Goal: Transaction & Acquisition: Download file/media

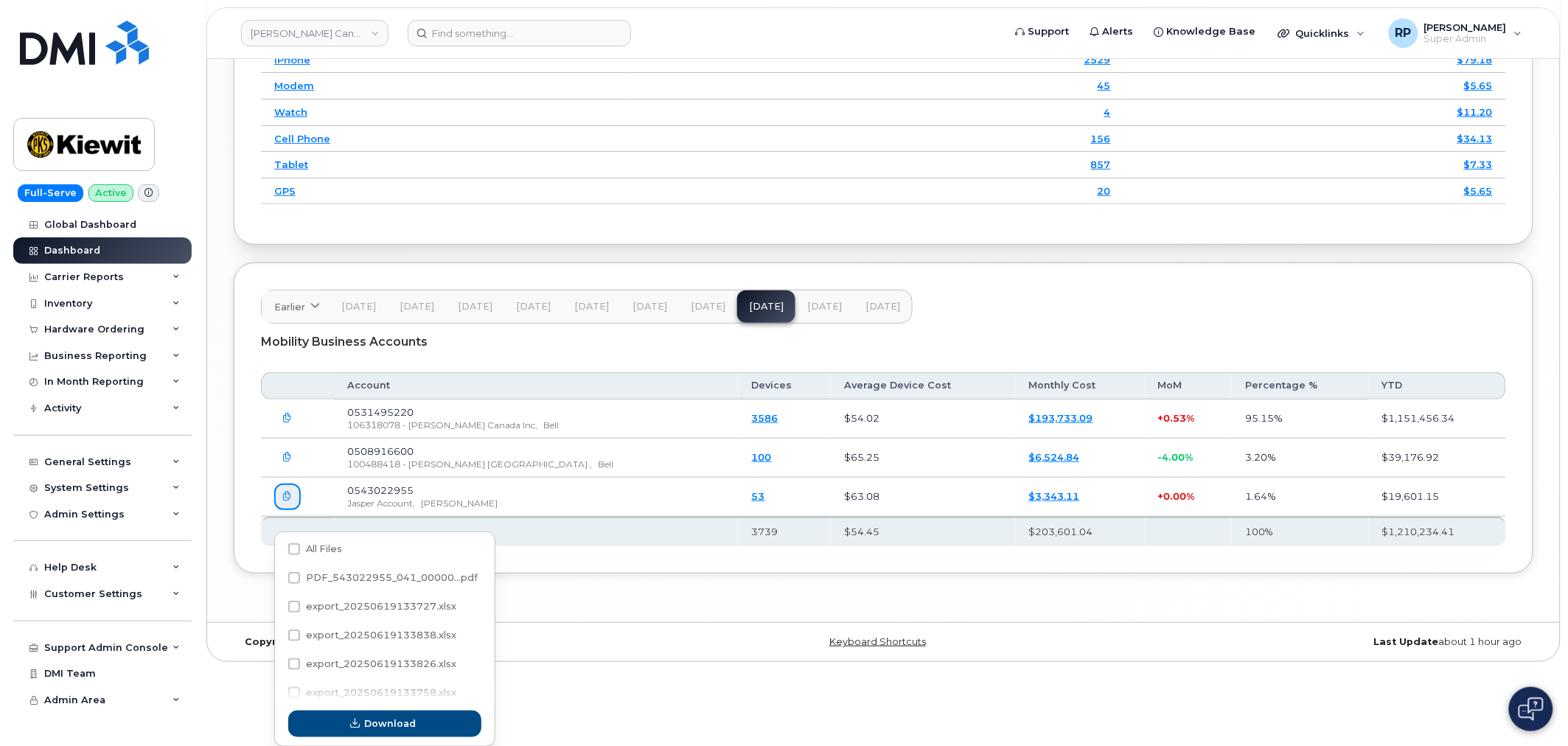
scroll to position [16, 0]
click at [299, 13] on header "Kiewit Canada Inc Support Alerts Knowledge Base Quicklinks Suspend / Cancel Dev…" at bounding box center [883, 33] width 1354 height 52
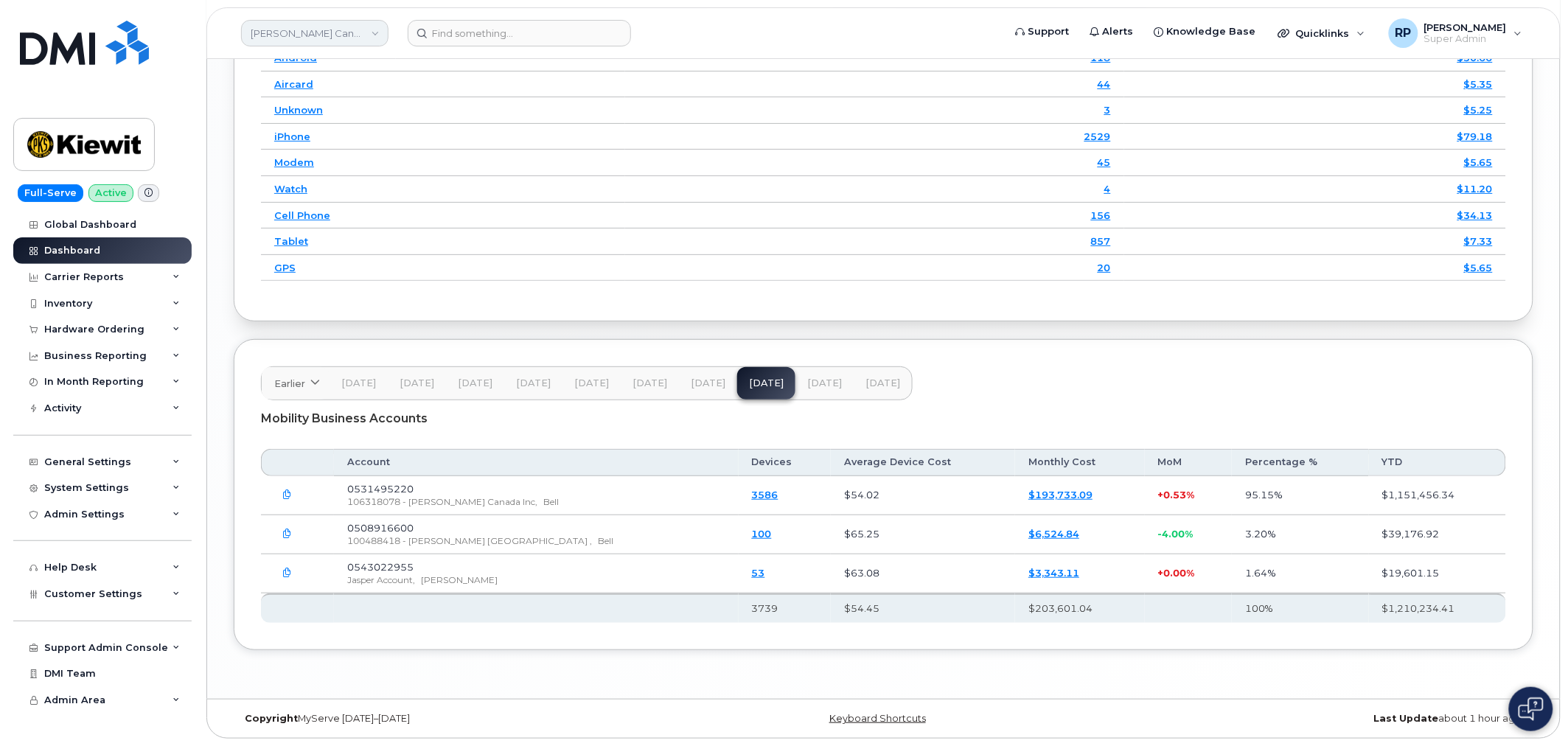
click at [304, 33] on link "Kiewit Canada Inc" at bounding box center [315, 33] width 148 height 27
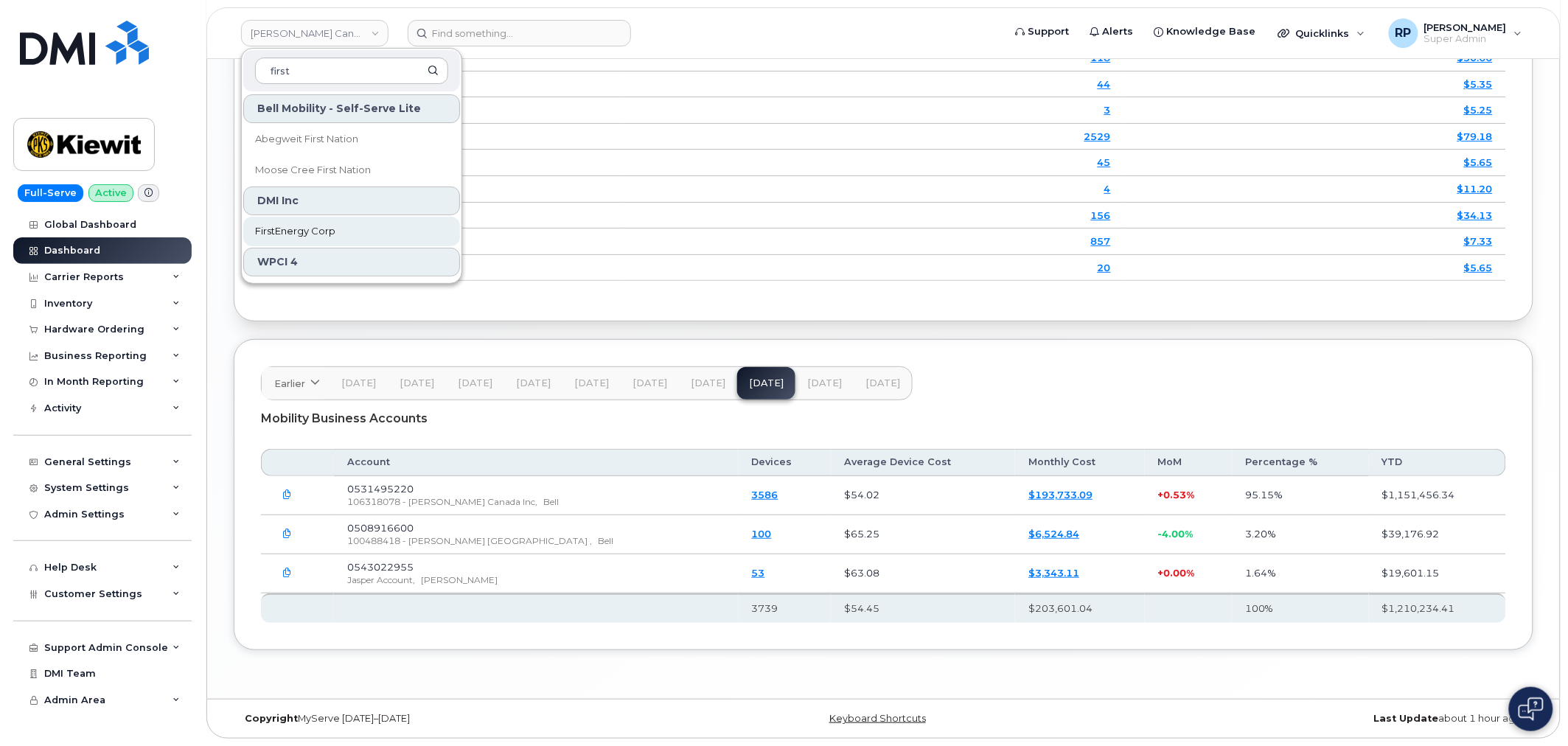
type input "first"
click at [319, 236] on span "FirstEnergy Corp" at bounding box center [295, 231] width 80 height 15
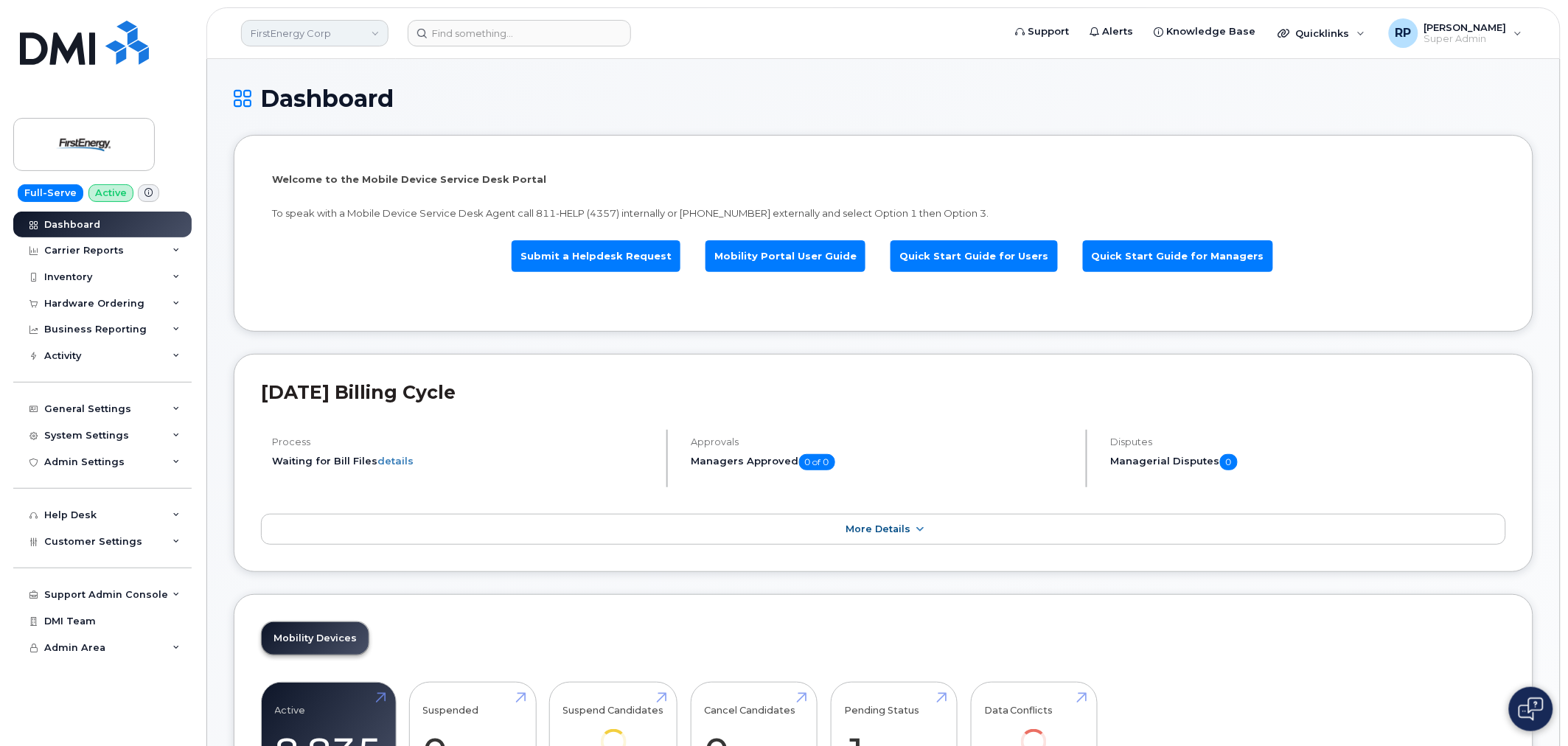
click at [308, 32] on link "FirstEnergy Corp" at bounding box center [315, 33] width 148 height 27
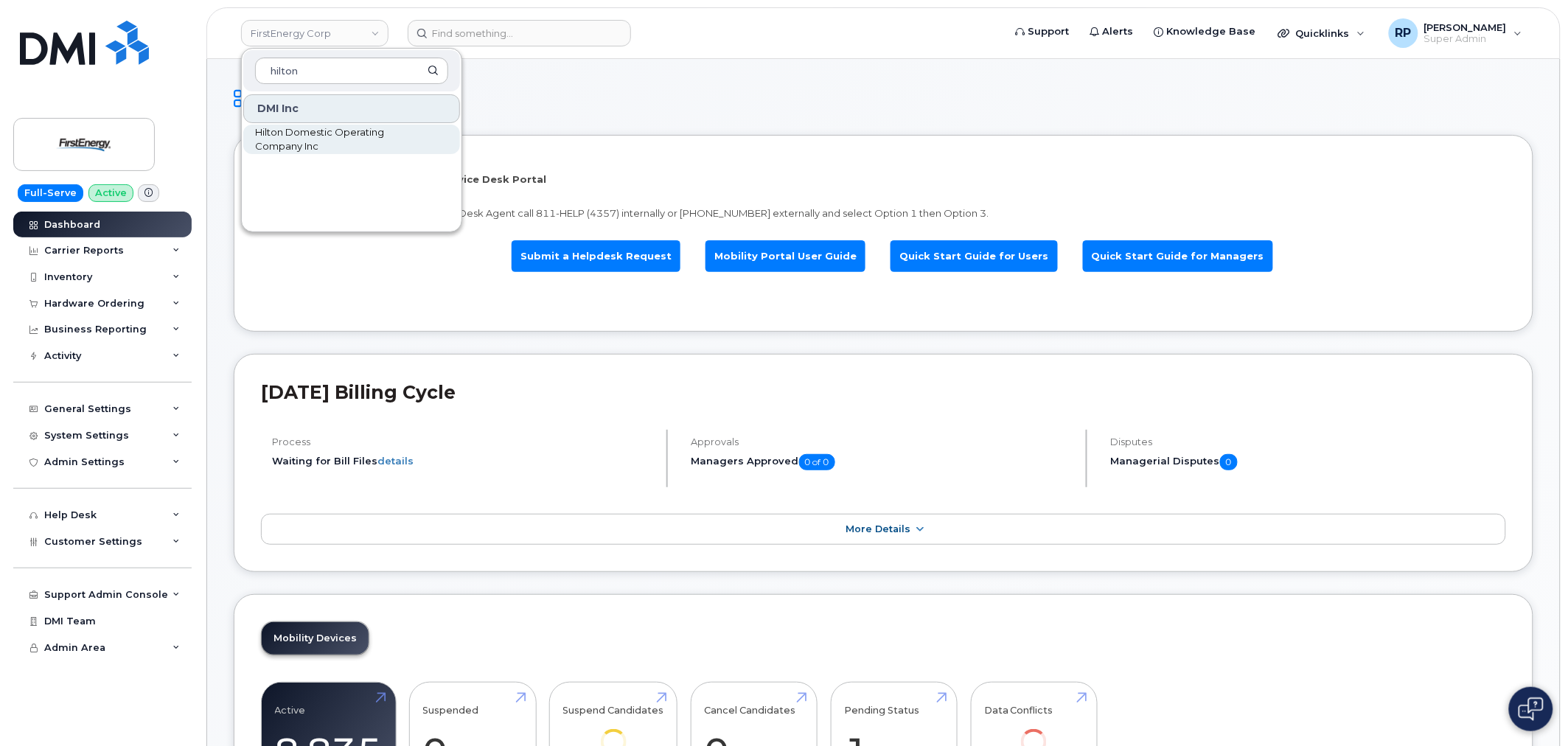
type input "hilton"
click at [300, 147] on span "Hilton Domestic Operating Company Inc" at bounding box center [340, 140] width 170 height 29
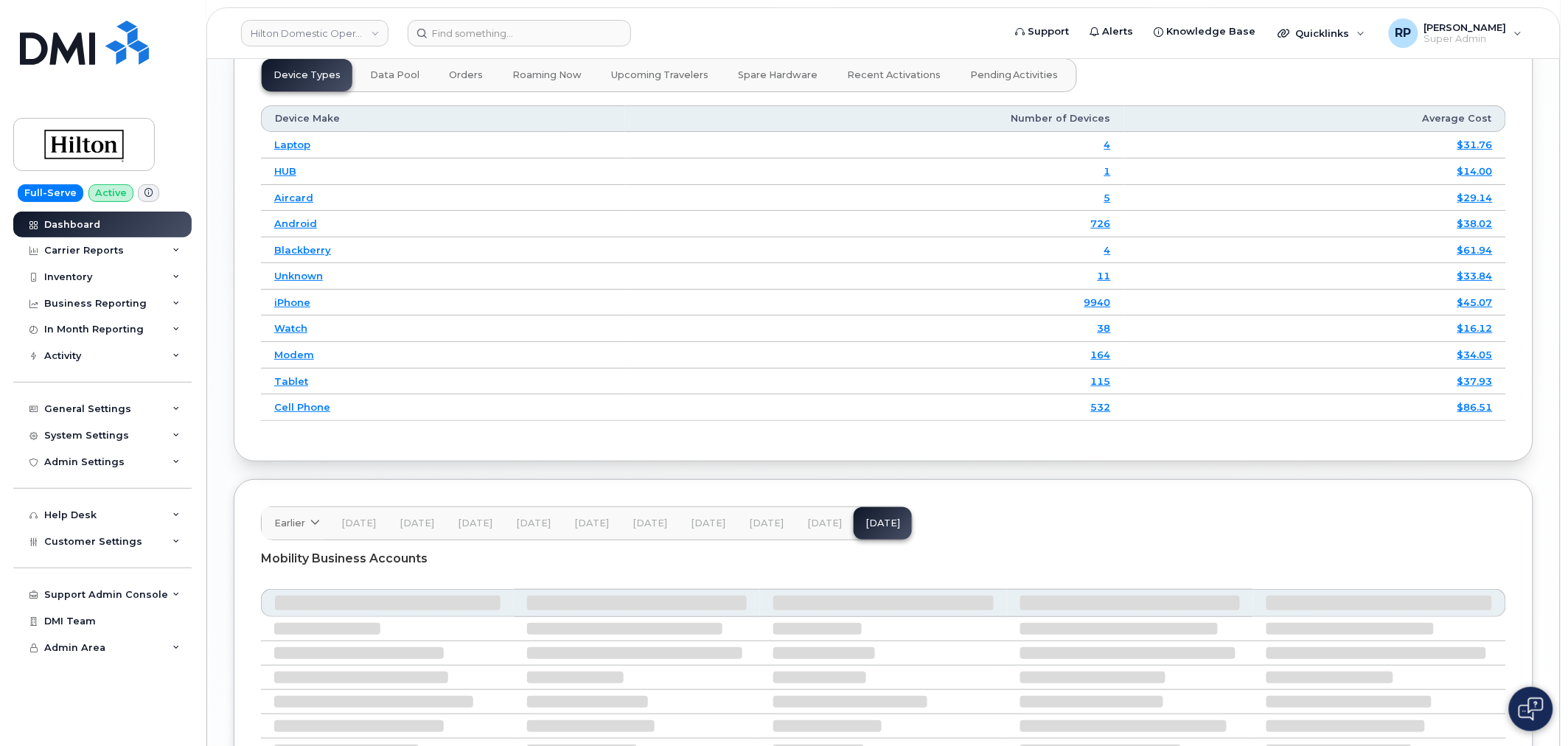
scroll to position [2149, 0]
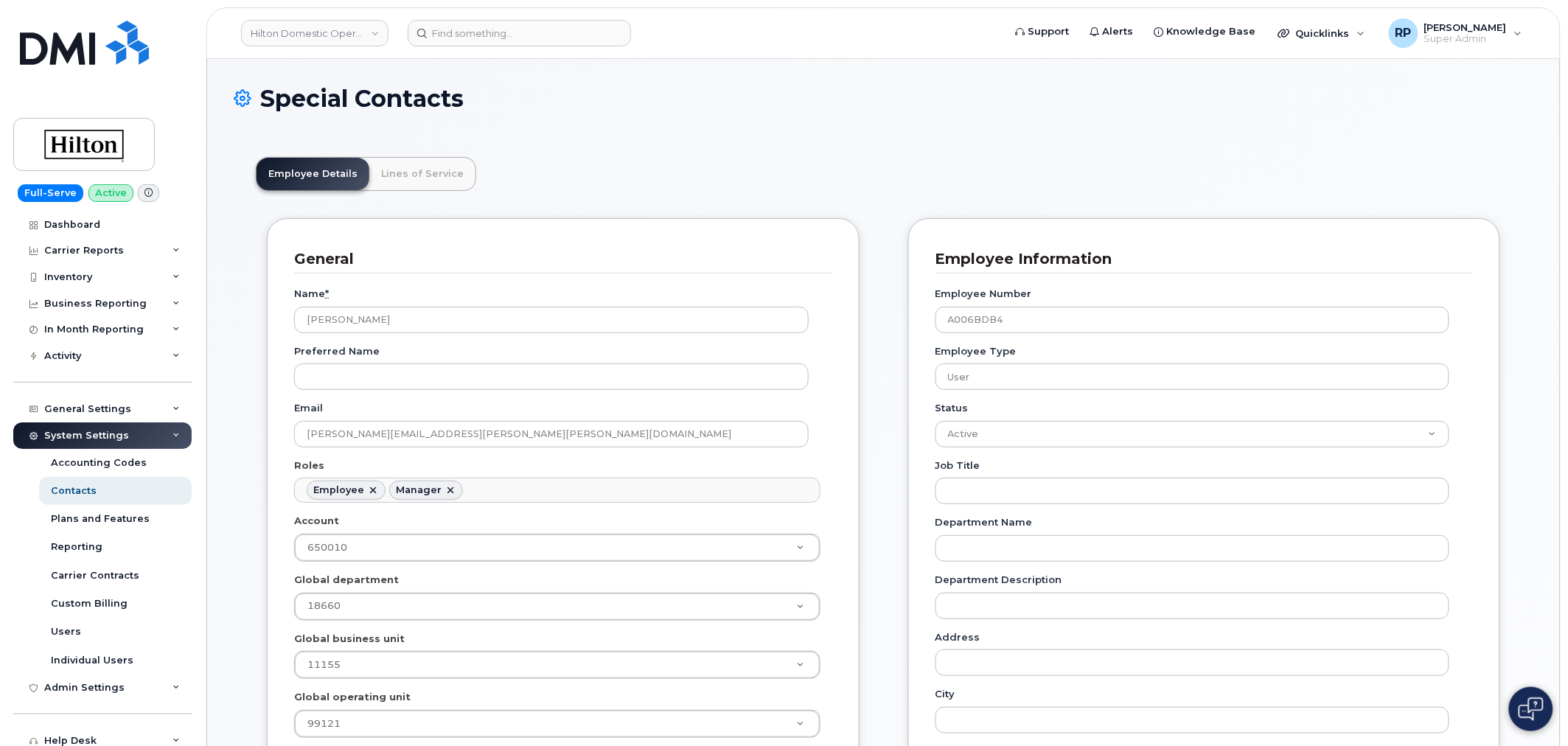
scroll to position [45, 0]
click at [307, 39] on link "Hilton Domestic Operating Company Inc" at bounding box center [315, 33] width 148 height 27
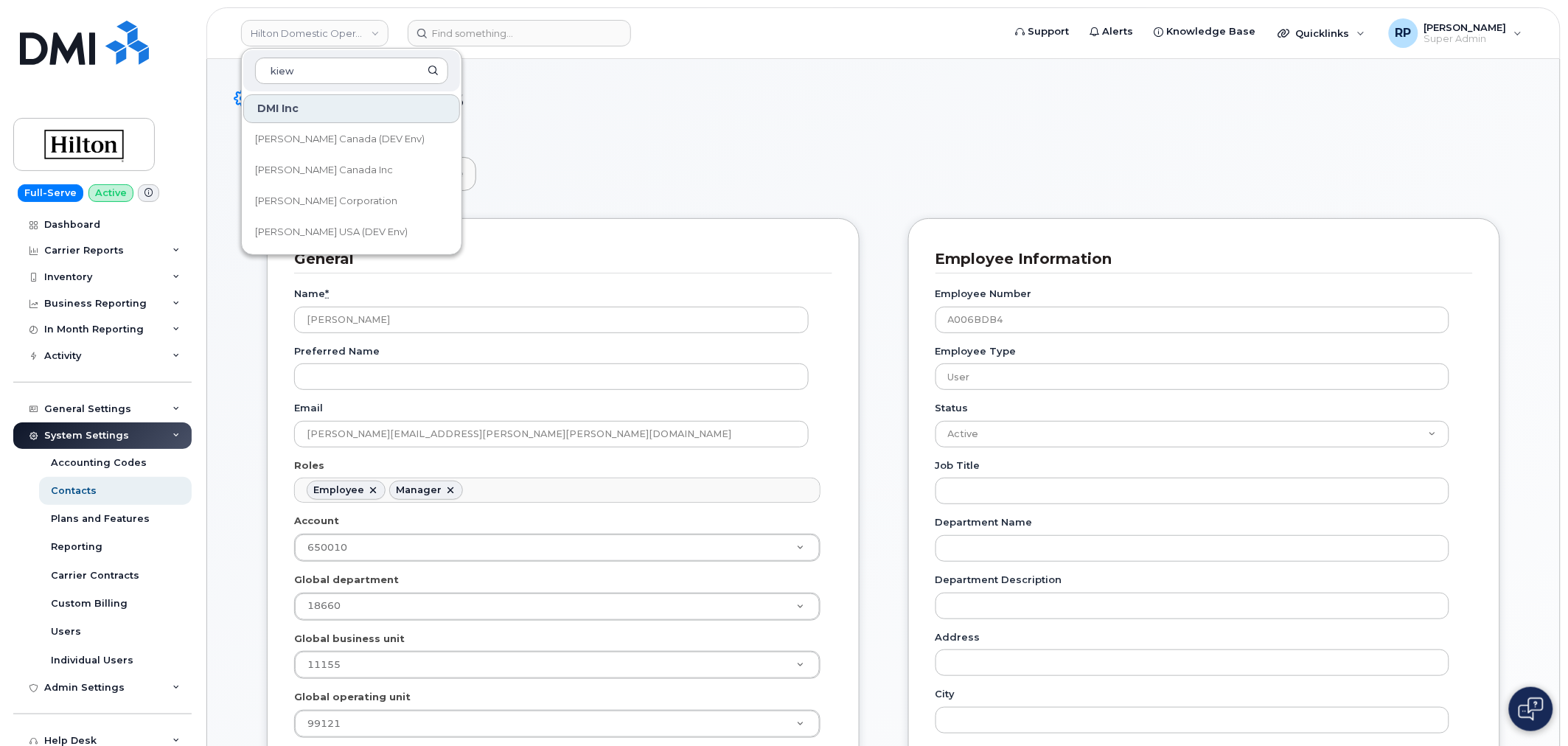
type input "kiew"
click at [309, 168] on span "Kiewit Canada Inc" at bounding box center [324, 170] width 138 height 15
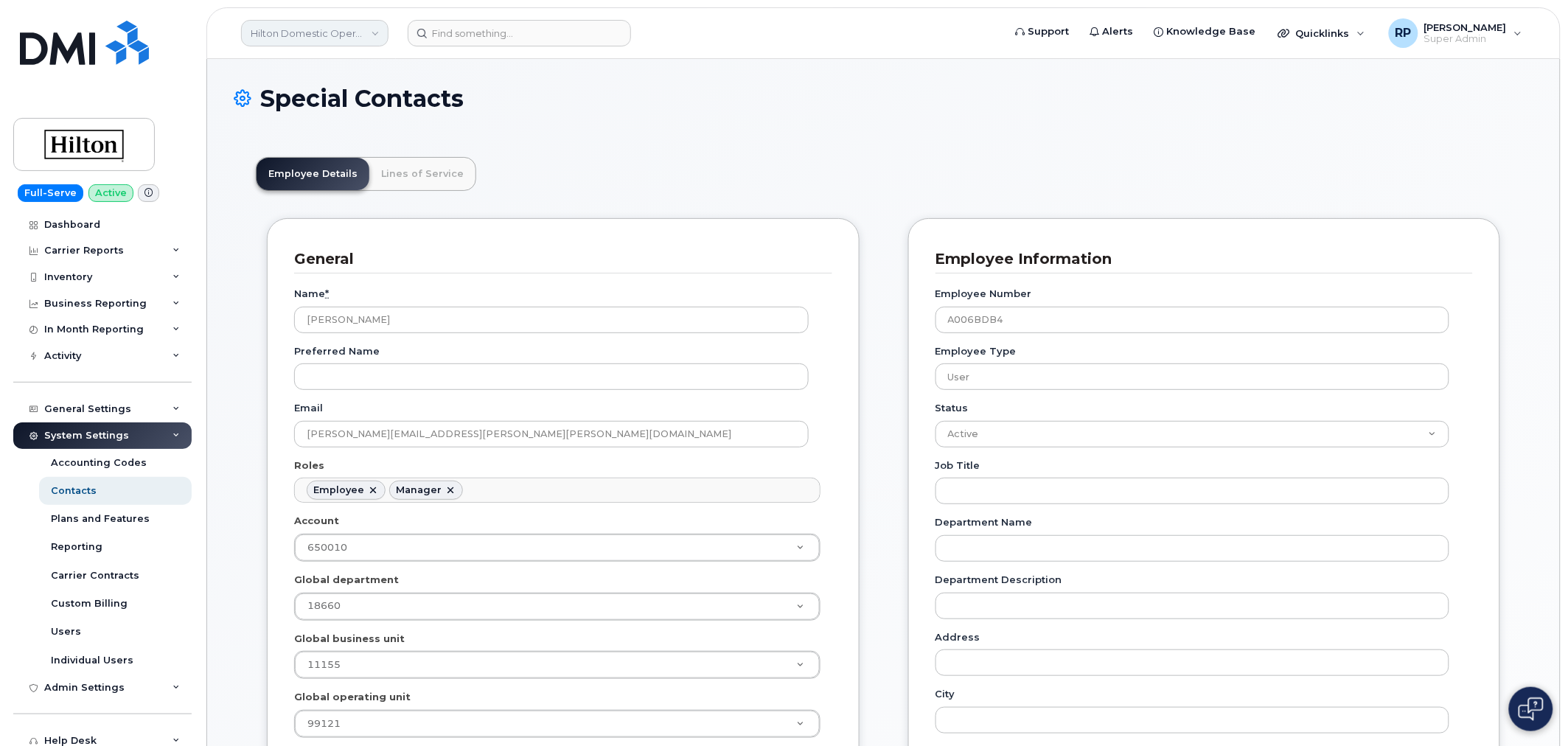
click at [315, 40] on link "Hilton Domestic Operating Company Inc" at bounding box center [315, 33] width 148 height 27
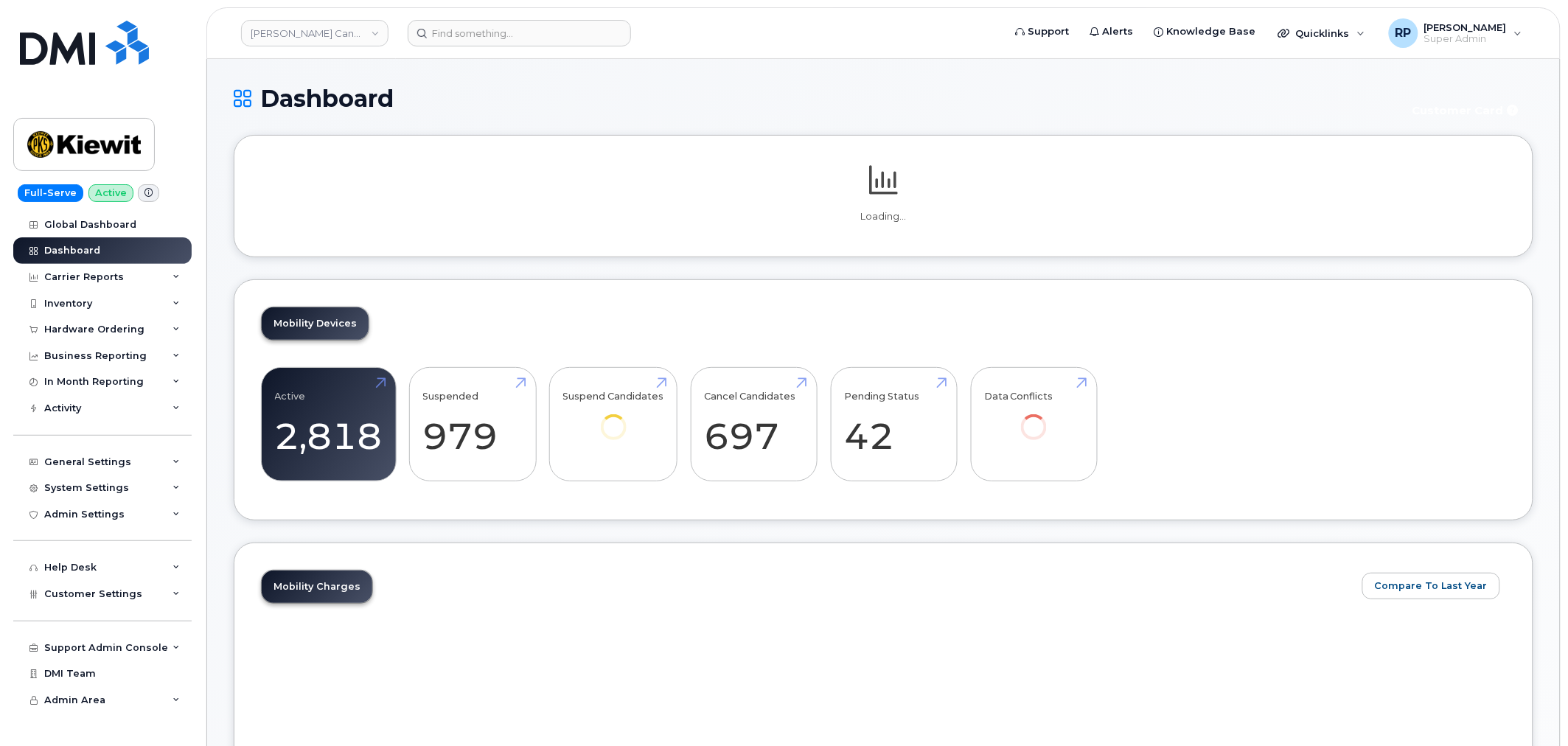
click at [315, 40] on link "Kiewit Canada Inc" at bounding box center [315, 33] width 148 height 27
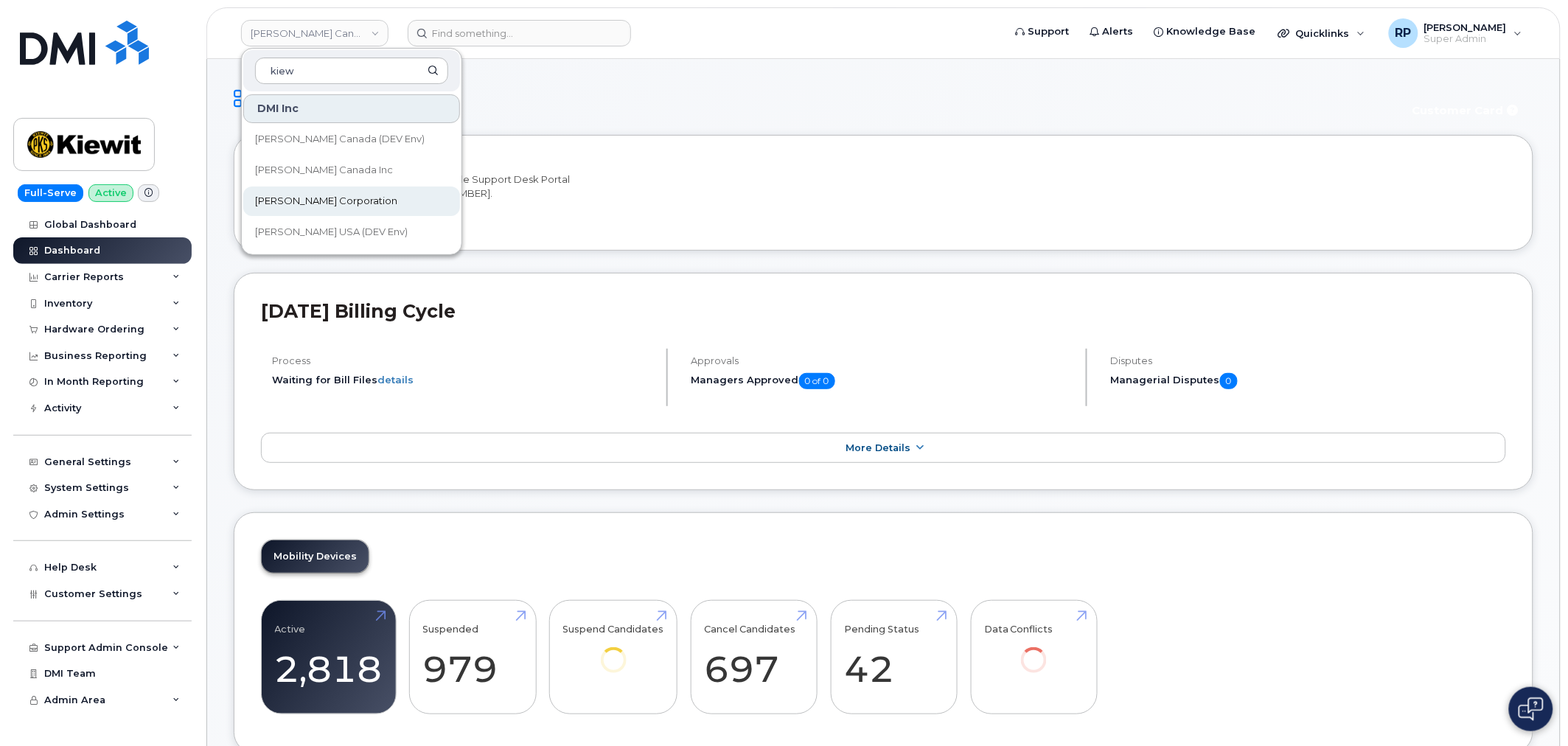
type input "kiew"
click at [311, 197] on span "[PERSON_NAME] Corporation" at bounding box center [326, 201] width 142 height 15
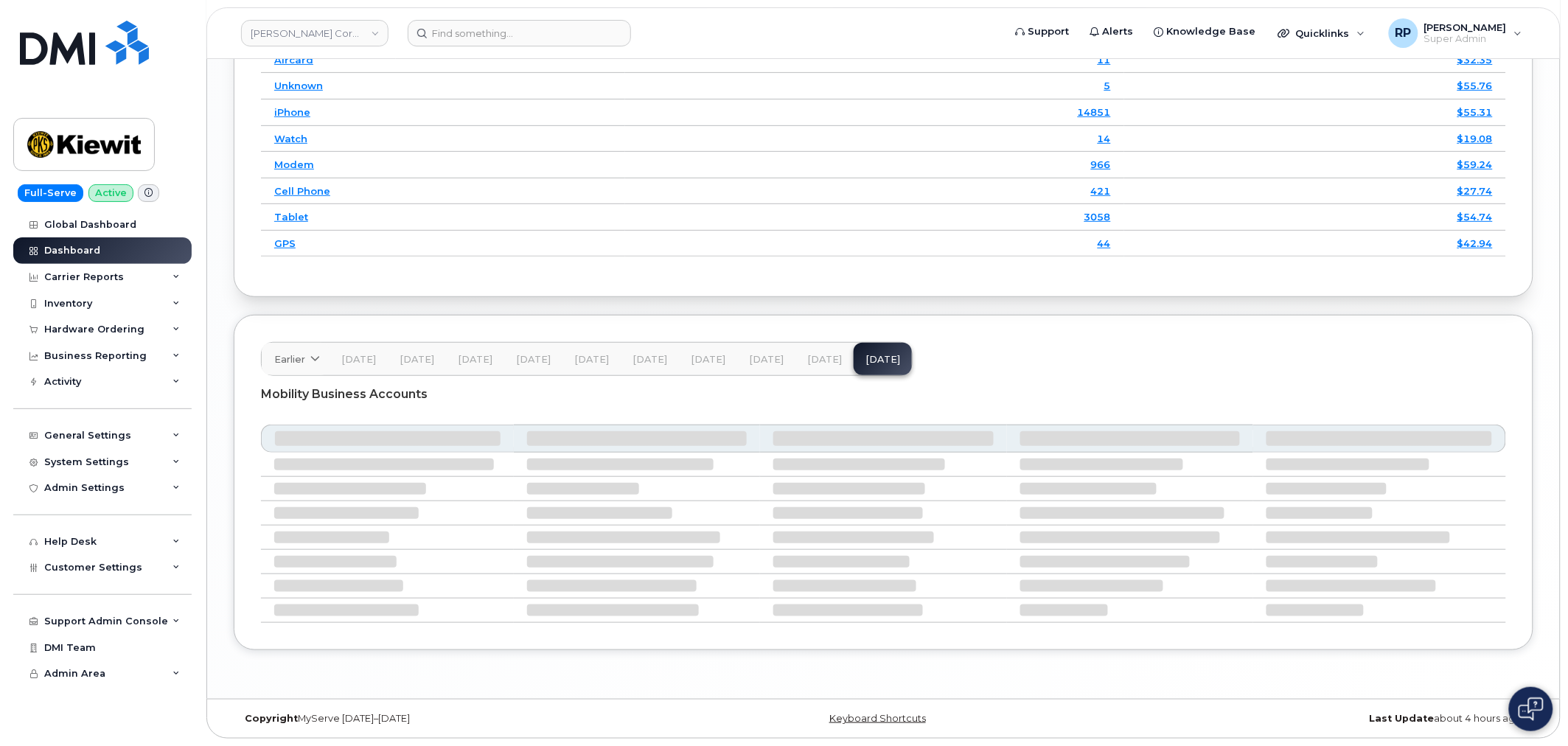
scroll to position [2132, 0]
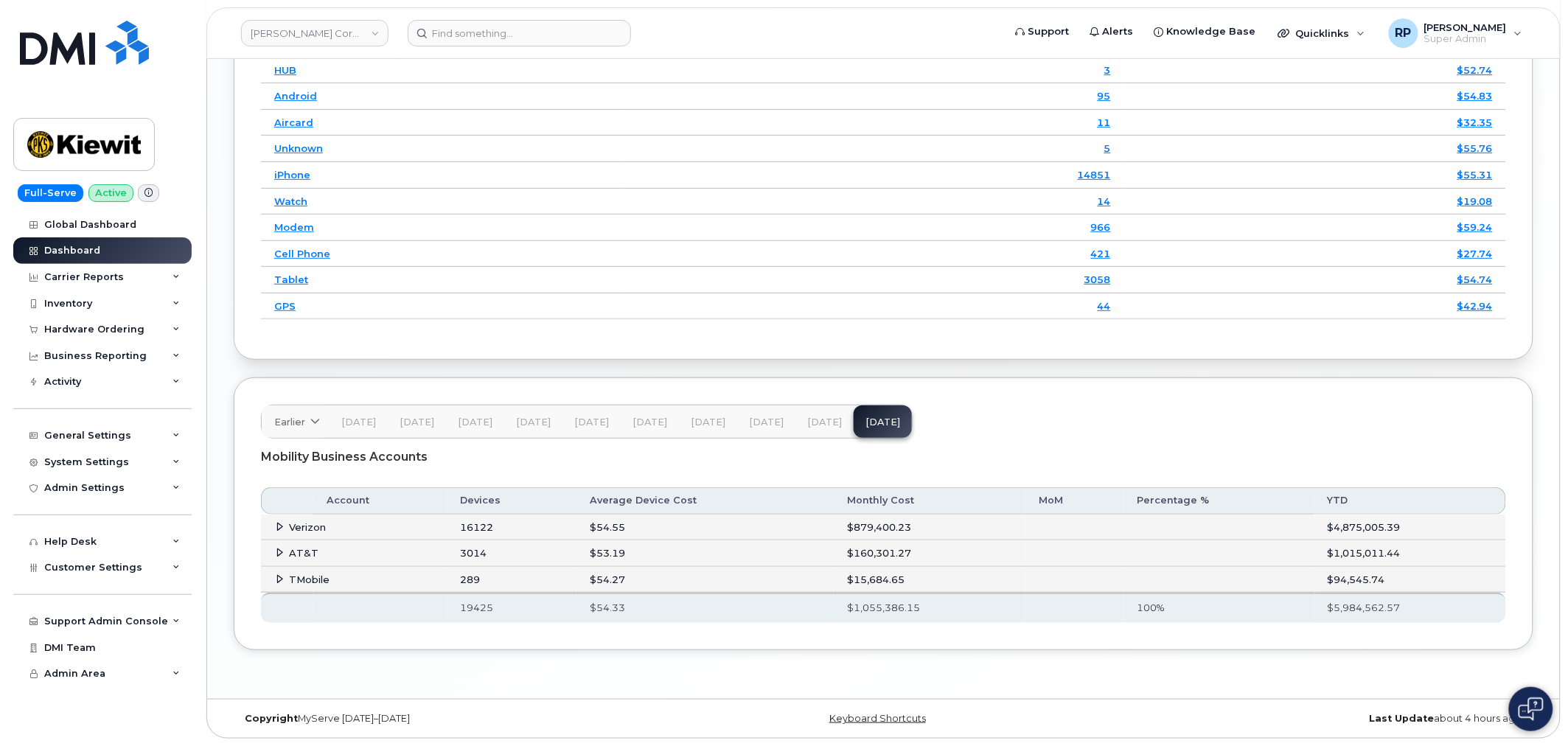
click at [285, 550] on icon at bounding box center [280, 552] width 9 height 9
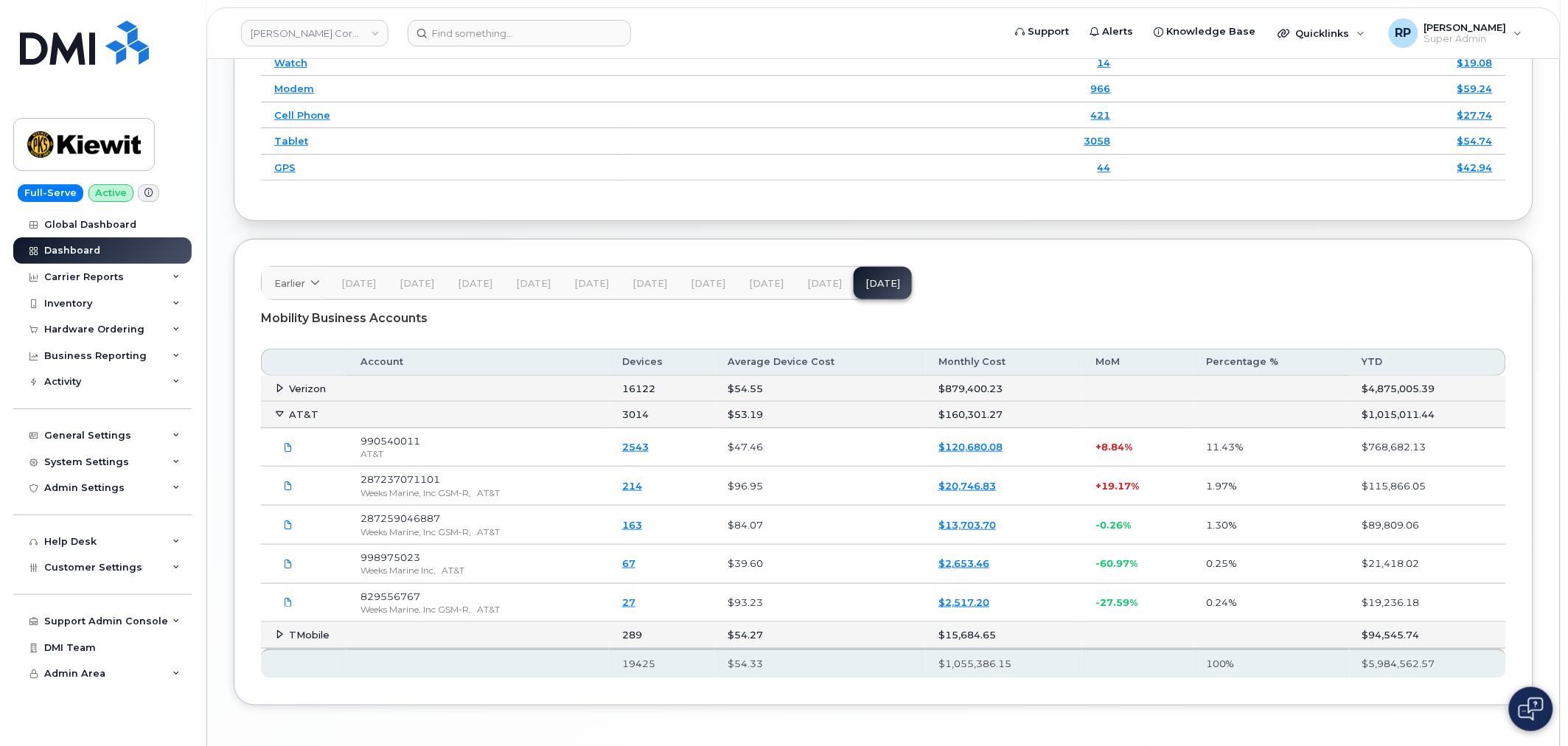
scroll to position [2279, 0]
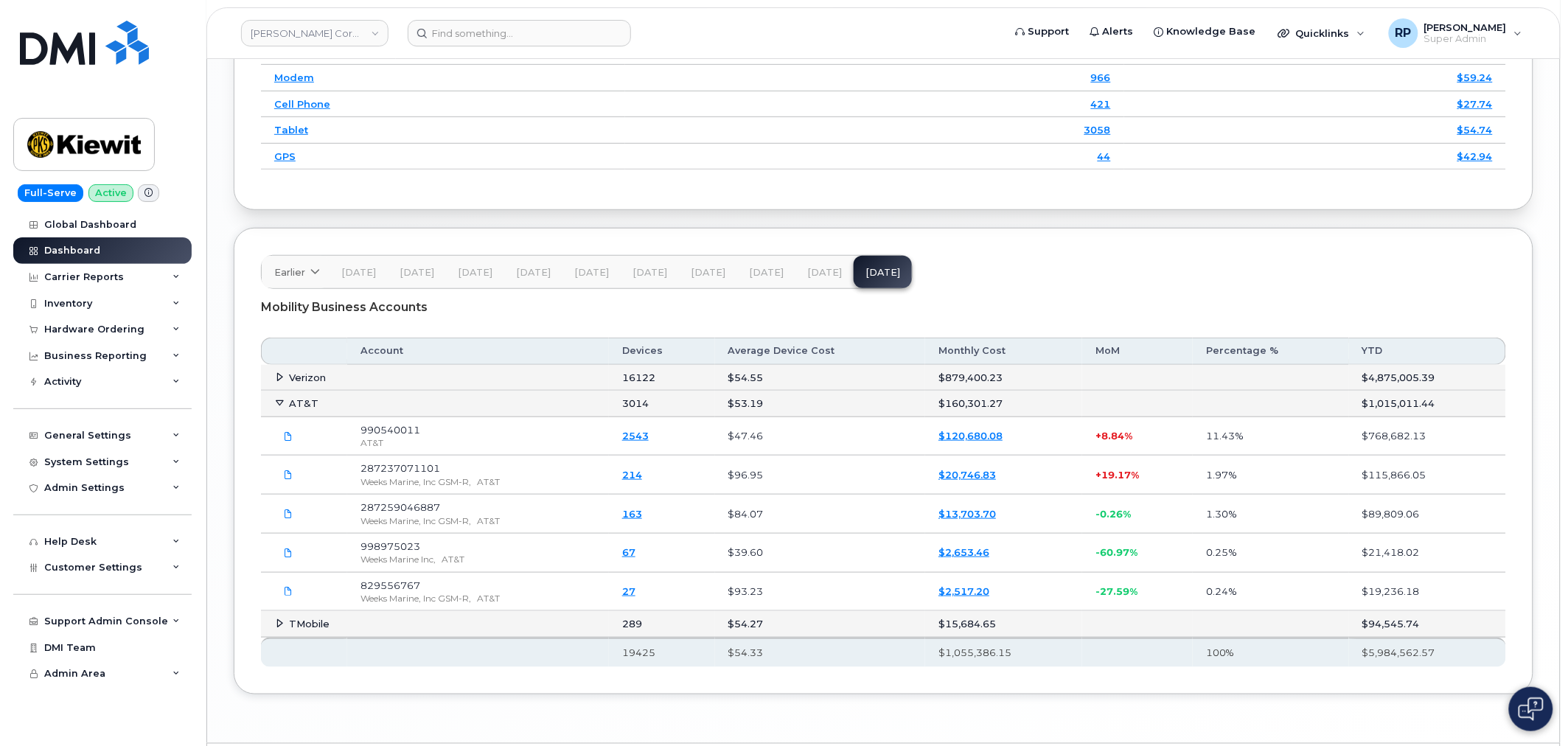
click at [819, 273] on span "Jun 25" at bounding box center [824, 272] width 35 height 12
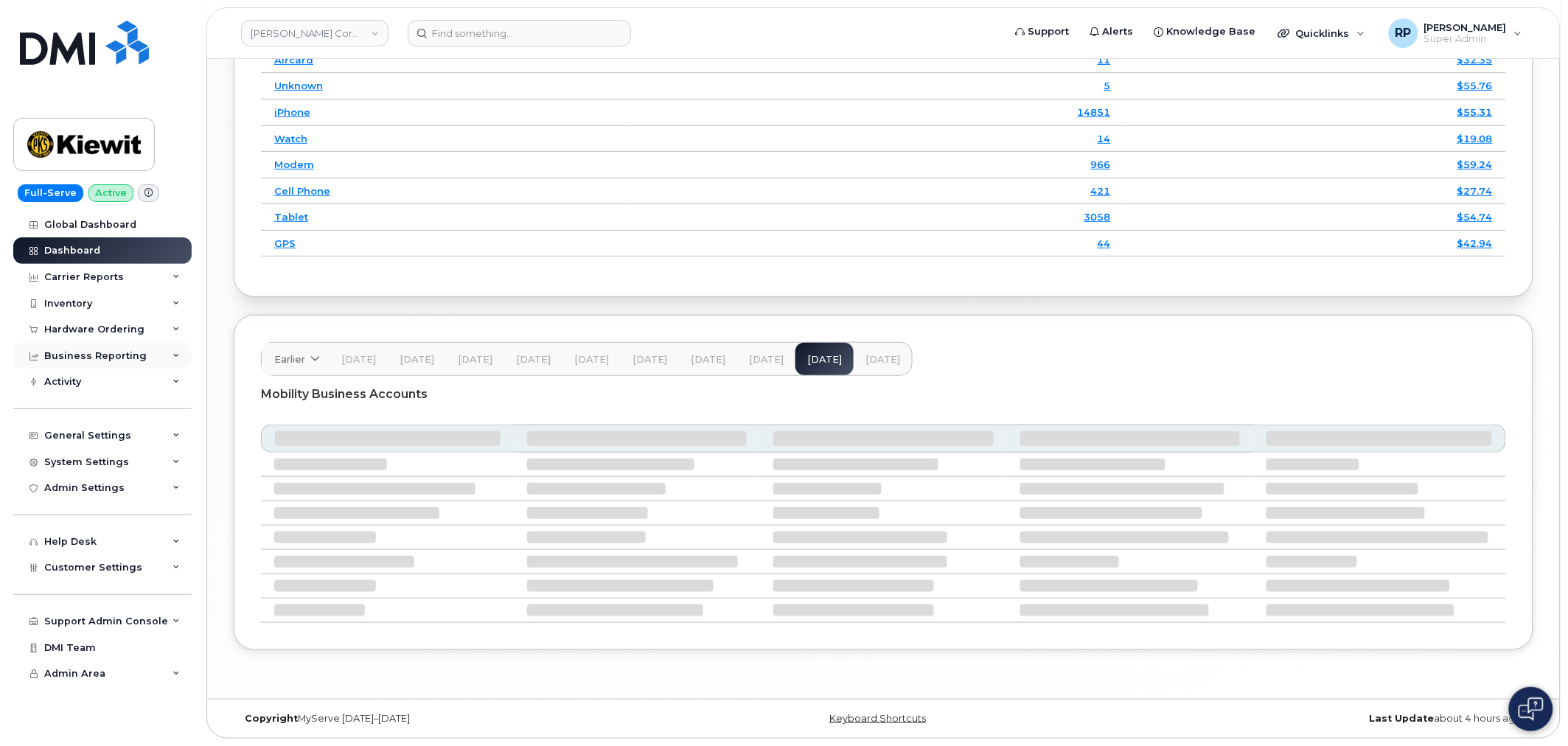
scroll to position [2132, 0]
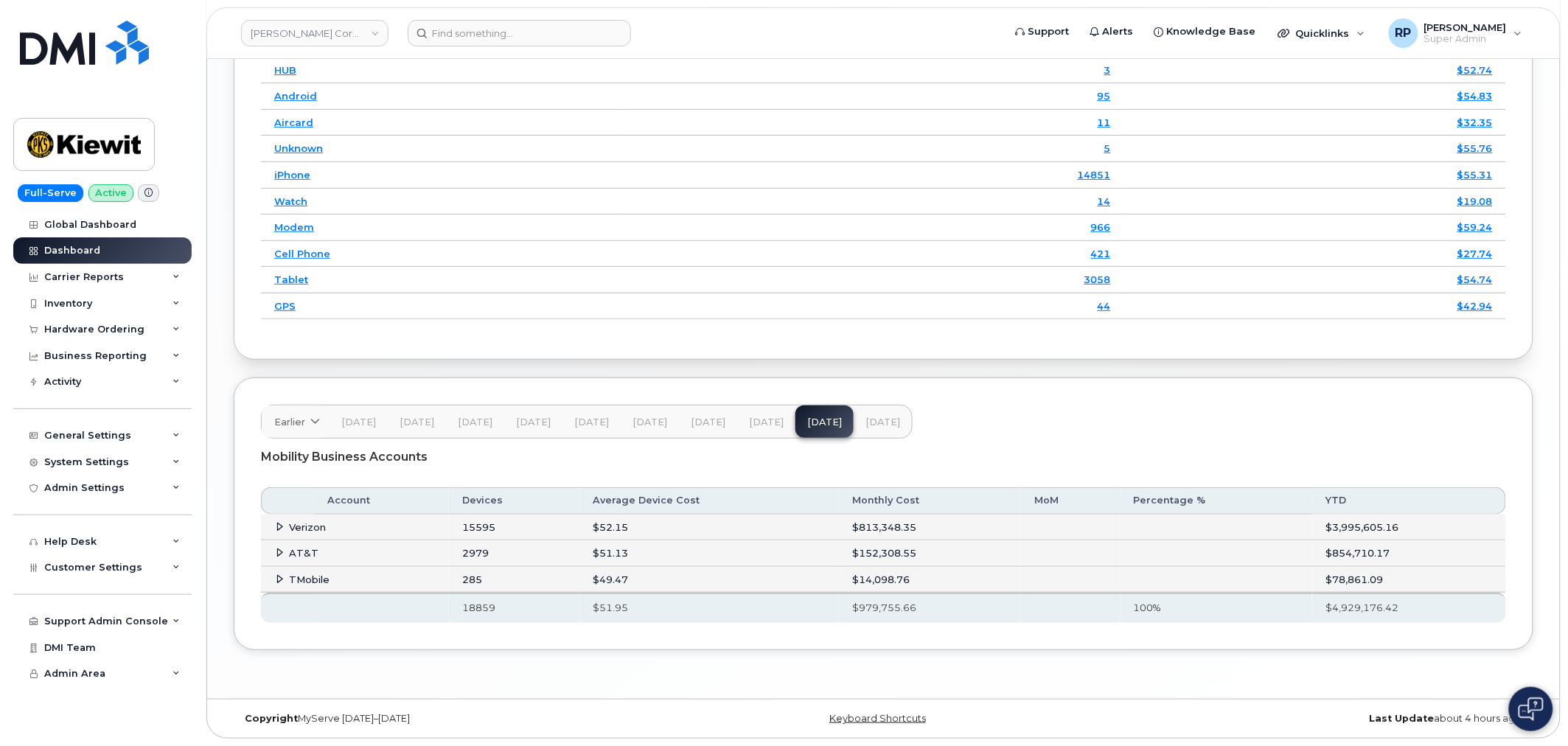
click at [275, 551] on icon at bounding box center [280, 552] width 9 height 9
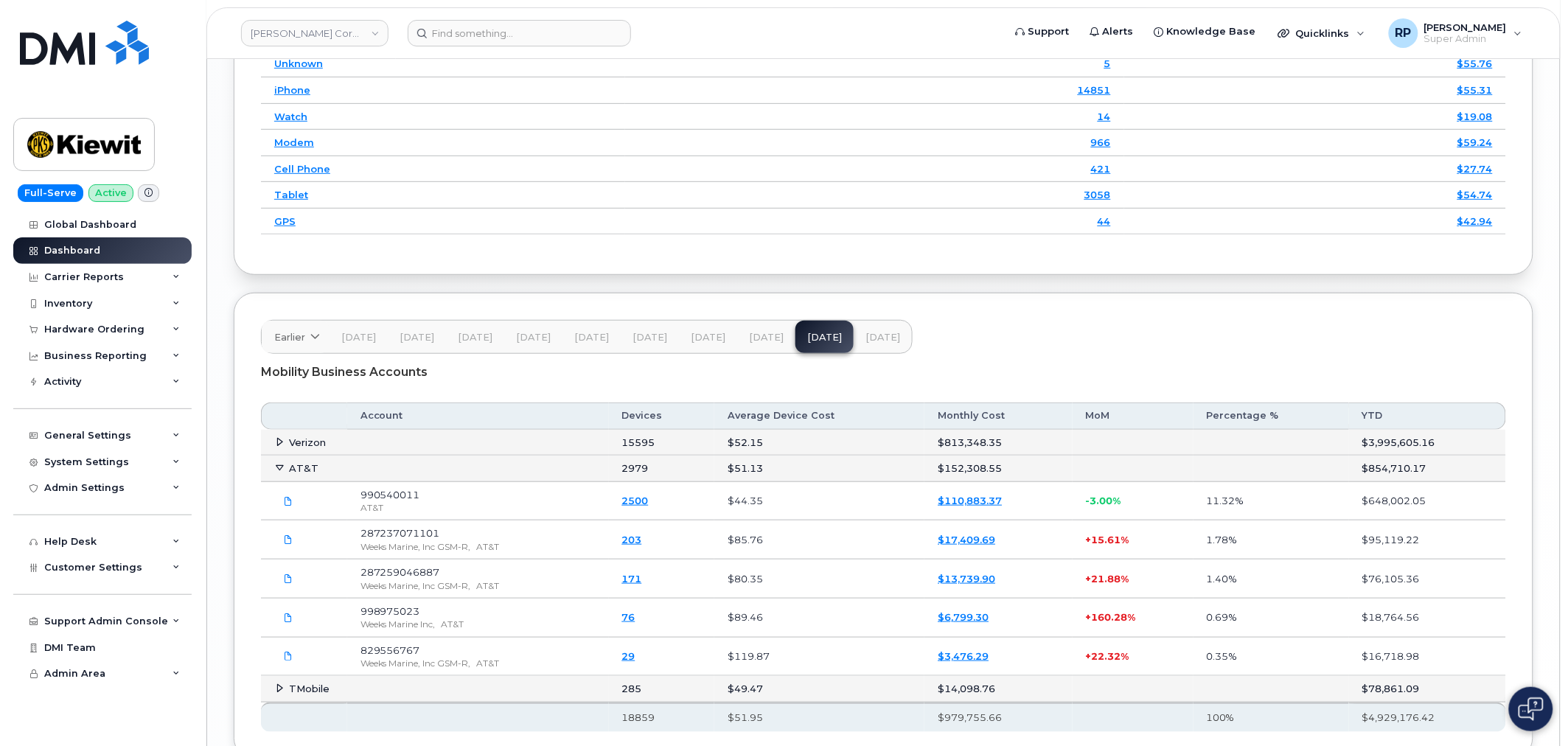
scroll to position [2296, 0]
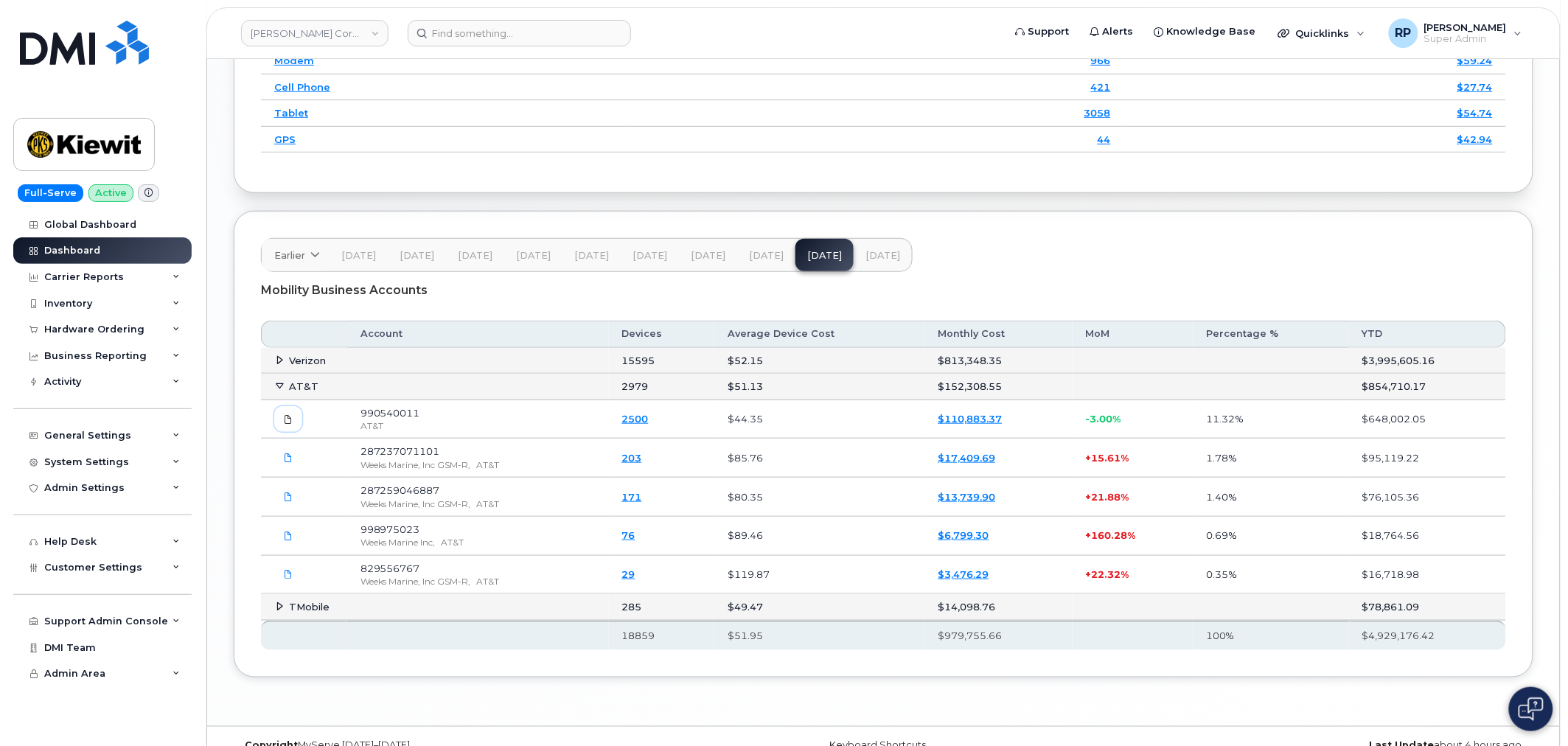
click at [289, 424] on icon at bounding box center [288, 419] width 9 height 9
click at [108, 282] on div "Carrier Reports" at bounding box center [83, 277] width 79 height 12
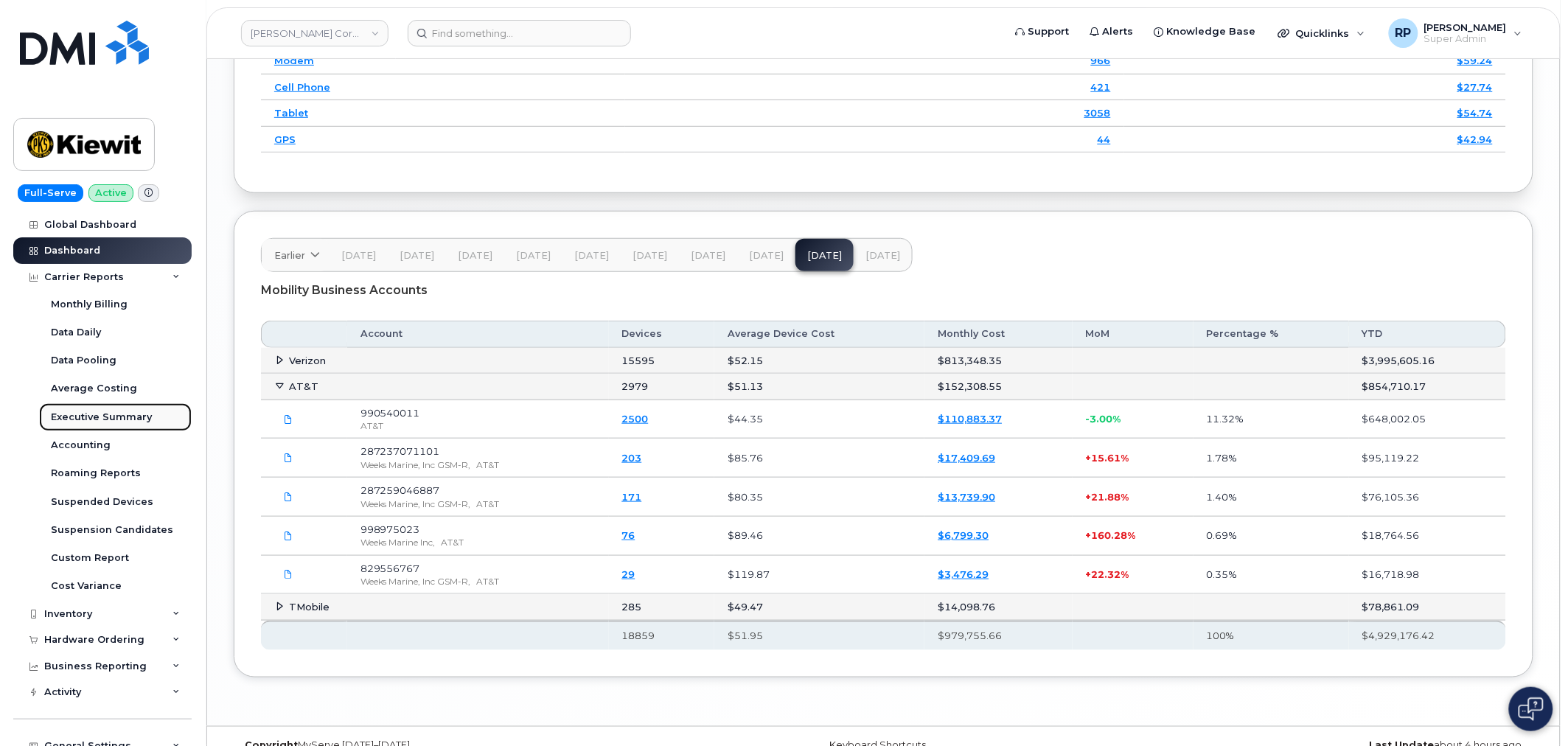
click at [115, 414] on div "Executive Summary" at bounding box center [101, 417] width 101 height 13
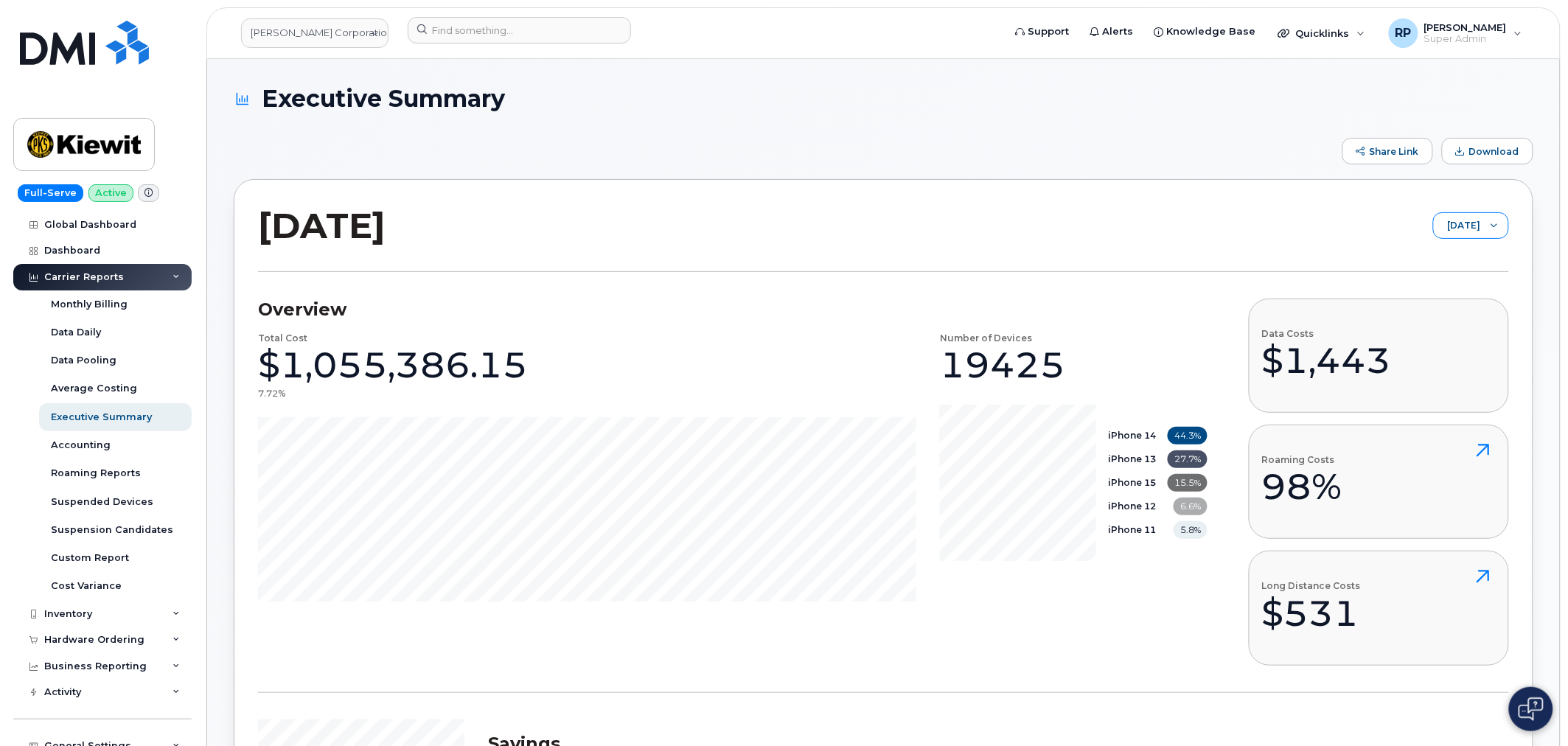
click at [1456, 235] on span "July 2025" at bounding box center [1457, 226] width 46 height 27
click at [1446, 280] on span "June 2025" at bounding box center [1452, 283] width 31 height 14
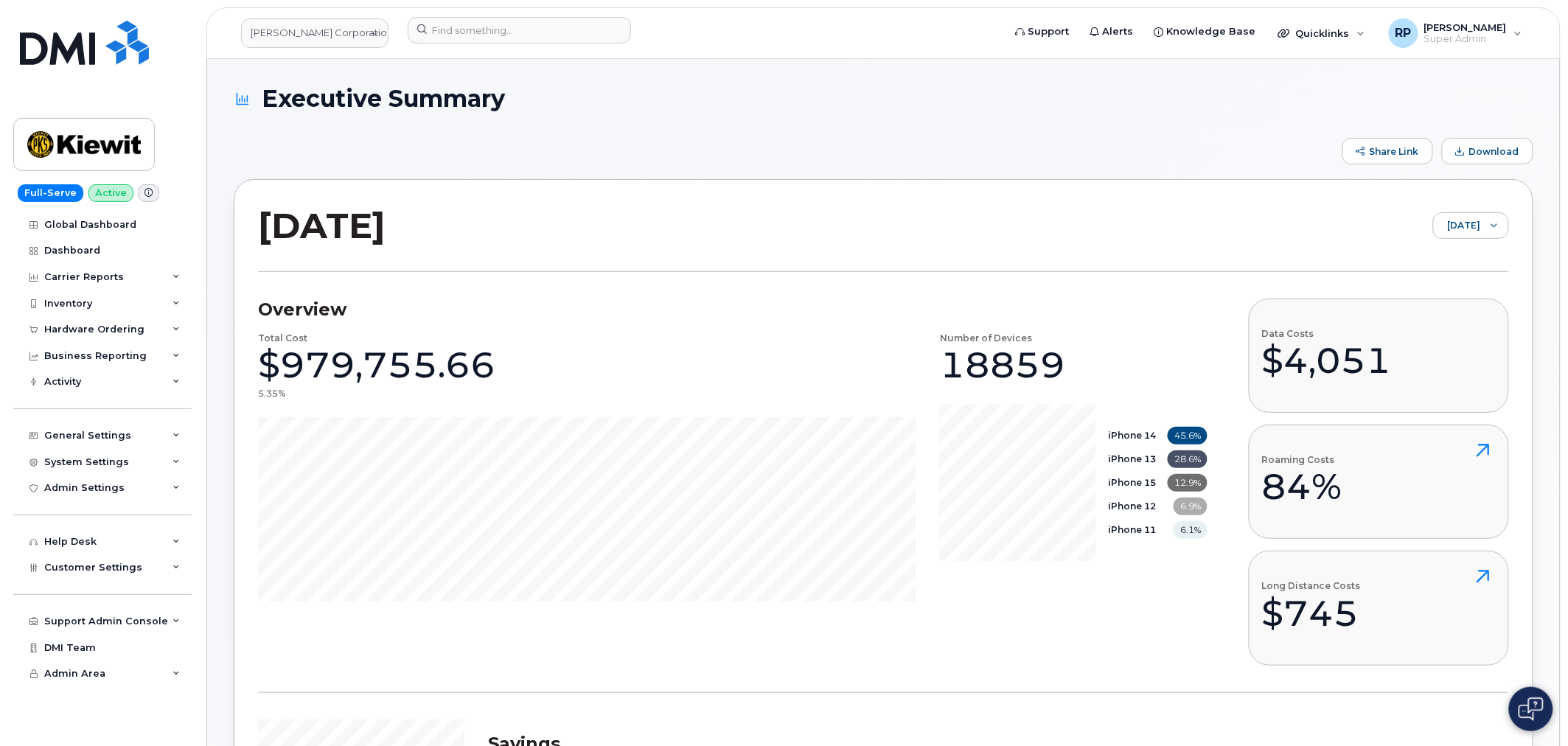
click at [1059, 151] on div "Share Link Download" at bounding box center [884, 151] width 1300 height 27
click at [1470, 158] on button "Download" at bounding box center [1487, 151] width 91 height 27
